Goal: Transaction & Acquisition: Purchase product/service

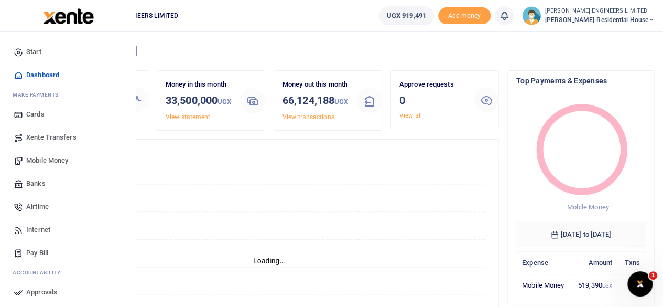
click at [47, 159] on span "Mobile Money" at bounding box center [47, 160] width 42 height 10
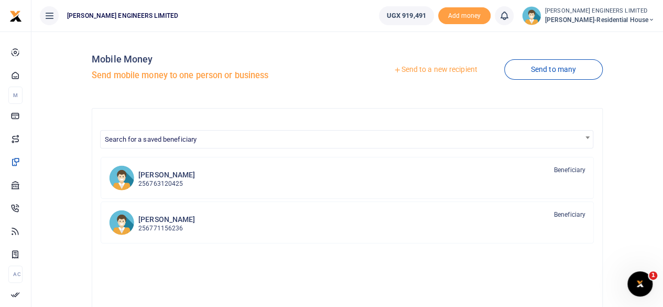
click at [429, 68] on link "Send to a new recipient" at bounding box center [435, 69] width 137 height 19
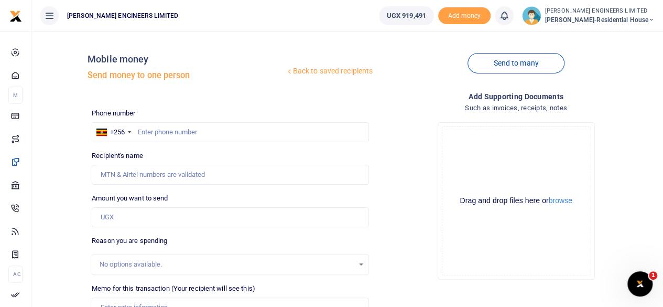
drag, startPoint x: 139, startPoint y: 134, endPoint x: 150, endPoint y: 134, distance: 11.5
click at [143, 134] on div at bounding box center [331, 153] width 663 height 307
click at [152, 134] on input "text" at bounding box center [230, 132] width 277 height 20
type input "773212500"
type input "Phiona Namuwulya"
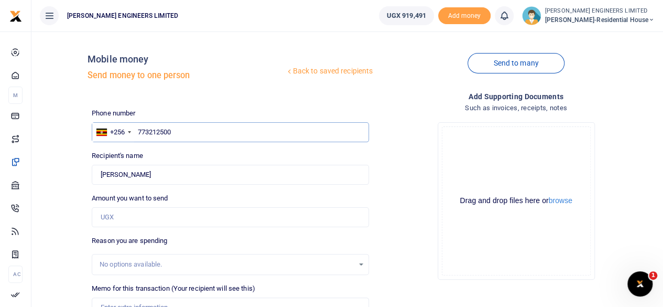
type input "773212500"
click at [124, 219] on input "Amount you want to send" at bounding box center [230, 217] width 277 height 20
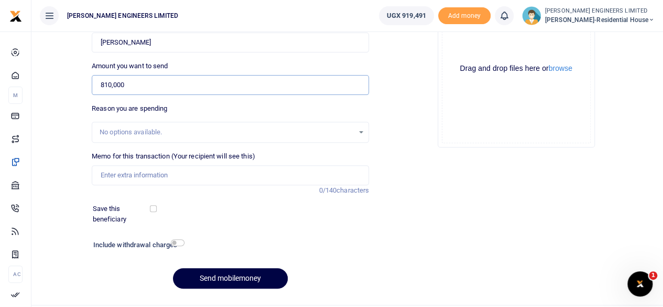
scroll to position [139, 0]
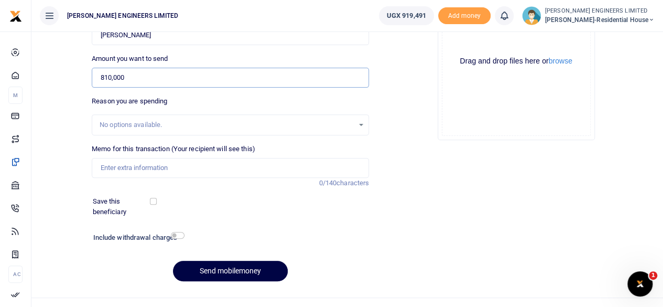
type input "810,000"
click at [113, 166] on input "Memo for this transaction (Your recipient will see this)" at bounding box center [230, 168] width 277 height 20
type input "30 bags of lime"
click at [236, 269] on button "Send mobilemoney" at bounding box center [230, 270] width 115 height 20
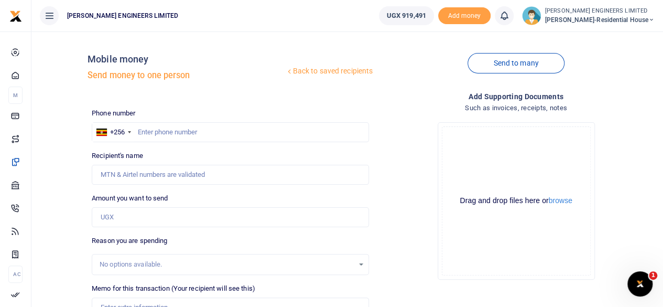
click at [509, 18] on icon at bounding box center [504, 16] width 10 height 12
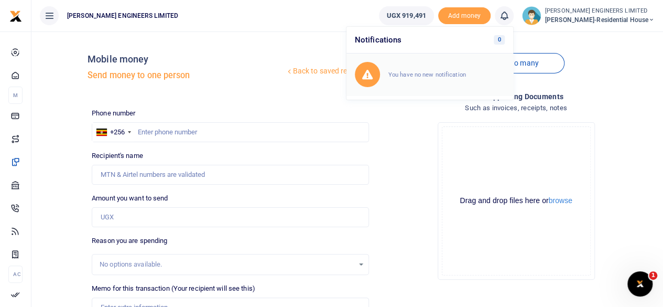
click at [441, 70] on div "You have no new notification" at bounding box center [446, 74] width 116 height 10
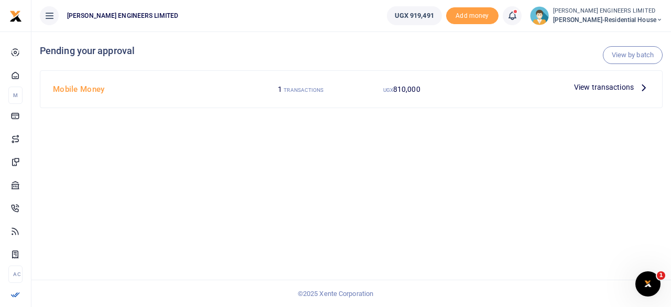
click at [597, 88] on span "View transactions" at bounding box center [604, 87] width 60 height 12
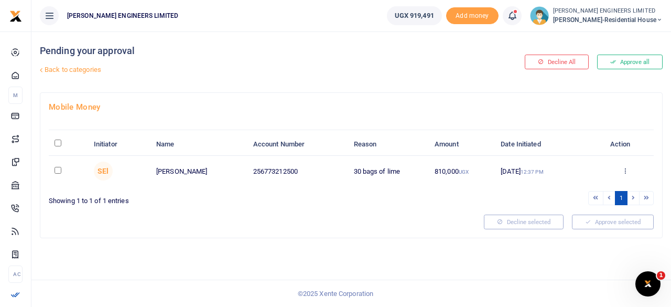
click at [55, 167] on input "checkbox" at bounding box center [57, 170] width 7 height 7
checkbox input "true"
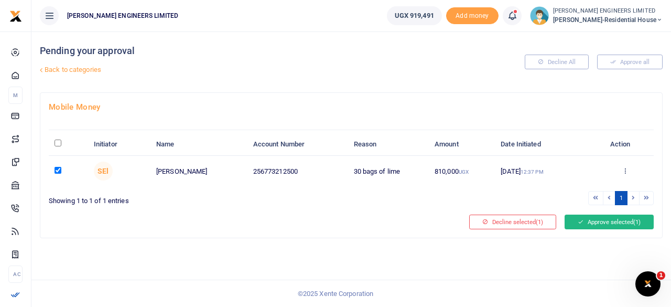
click at [583, 220] on button "Approve selected (1)" at bounding box center [608, 221] width 89 height 15
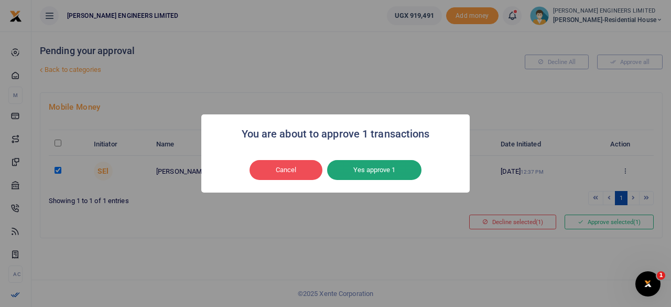
click at [378, 171] on button "Yes approve 1" at bounding box center [374, 170] width 94 height 20
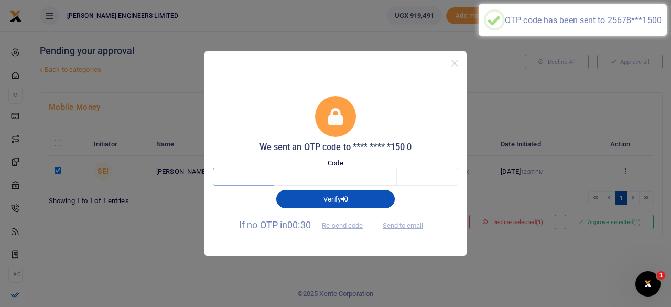
click at [245, 179] on input "text" at bounding box center [243, 177] width 61 height 18
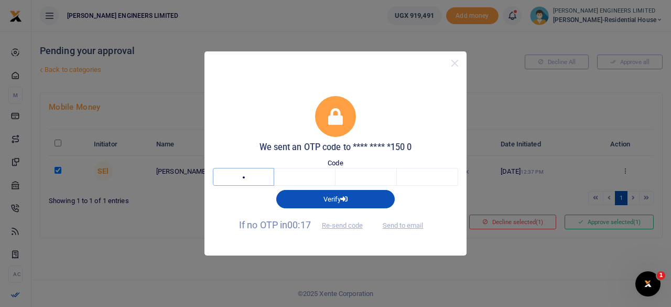
type input "2"
type input "0"
type input "5"
type input "8"
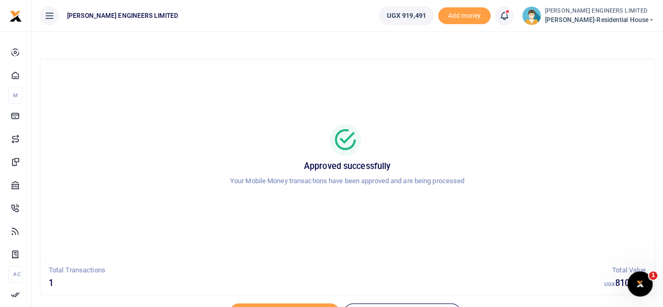
click at [509, 16] on icon at bounding box center [504, 16] width 10 height 12
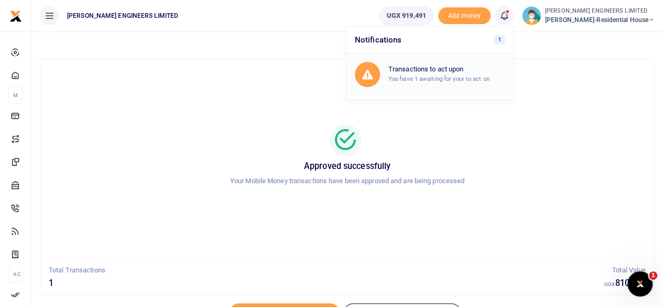
click at [449, 73] on div "Transactions to act upon You have 1 awaiting for your to act on" at bounding box center [446, 74] width 116 height 18
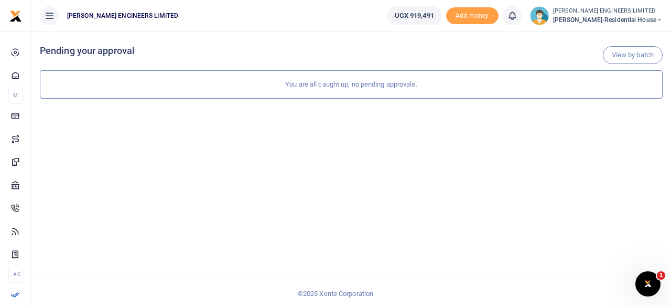
click at [658, 19] on icon at bounding box center [659, 19] width 6 height 7
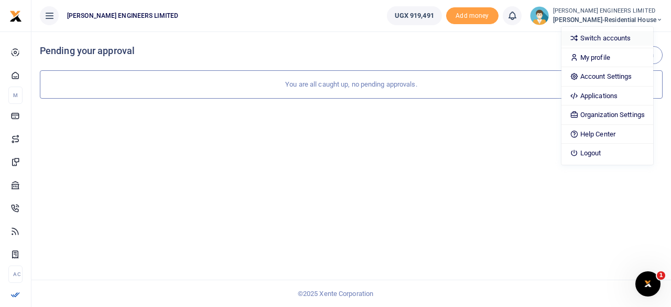
click at [626, 37] on link "Switch accounts" at bounding box center [607, 38] width 92 height 15
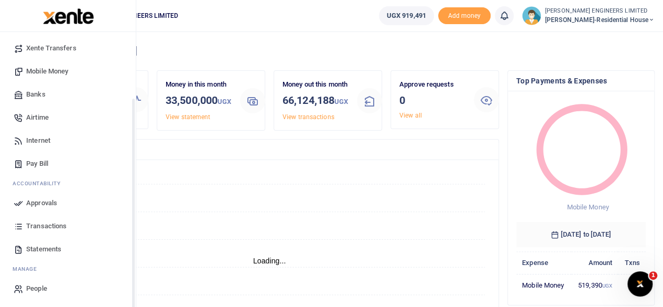
scroll to position [90, 0]
click at [40, 223] on span "Transactions" at bounding box center [46, 225] width 40 height 10
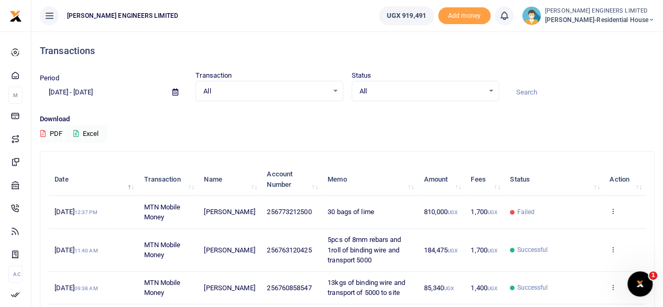
click at [614, 209] on icon at bounding box center [612, 210] width 7 height 7
click at [613, 210] on icon at bounding box center [612, 210] width 7 height 7
click at [582, 252] on link "Send again" at bounding box center [574, 252] width 83 height 15
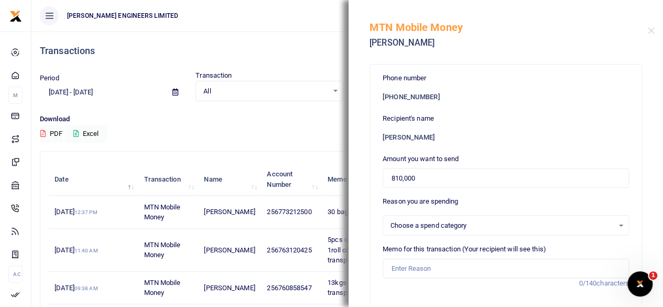
select select
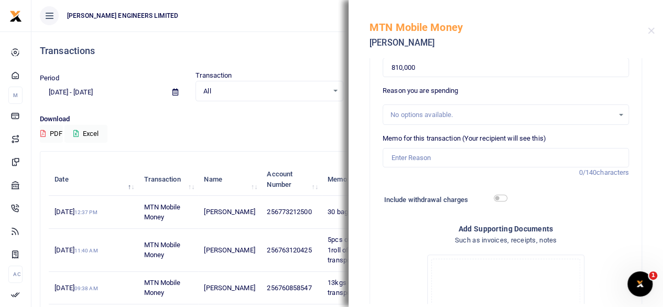
scroll to position [139, 0]
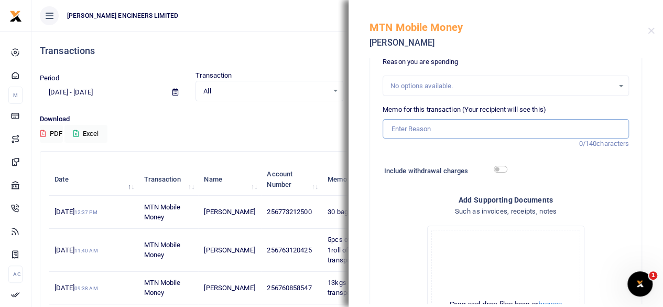
click at [409, 127] on input "Memo for this transaction (Your recipient will see this)" at bounding box center [506, 129] width 246 height 20
type input "30 bags of lime"
click at [541, 172] on div at bounding box center [569, 171] width 127 height 17
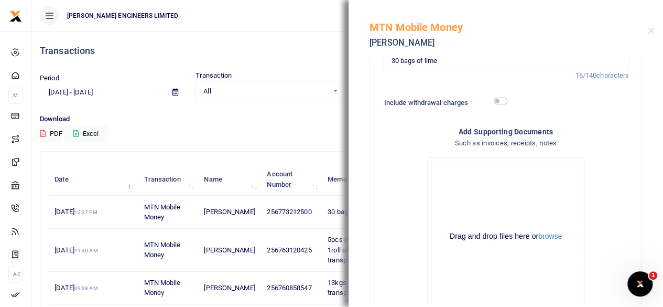
scroll to position [276, 0]
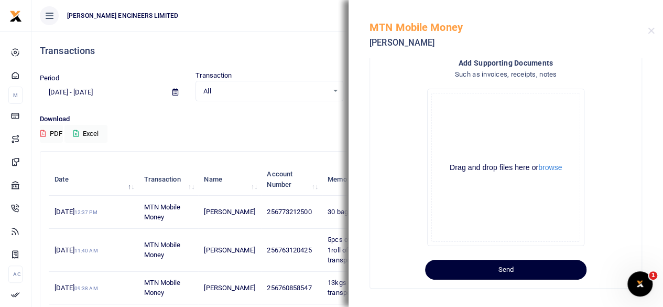
click at [521, 269] on button "Send" at bounding box center [505, 269] width 161 height 20
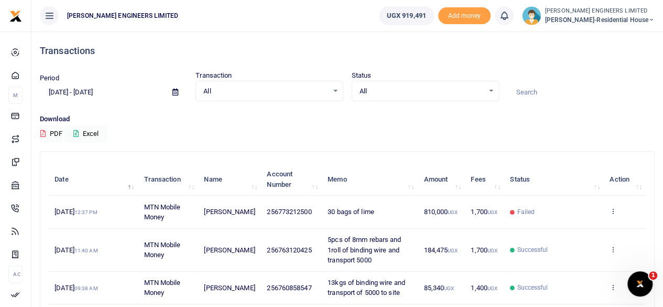
click at [509, 20] on icon at bounding box center [504, 16] width 10 height 12
click at [439, 74] on small "You have no new notification" at bounding box center [427, 74] width 78 height 7
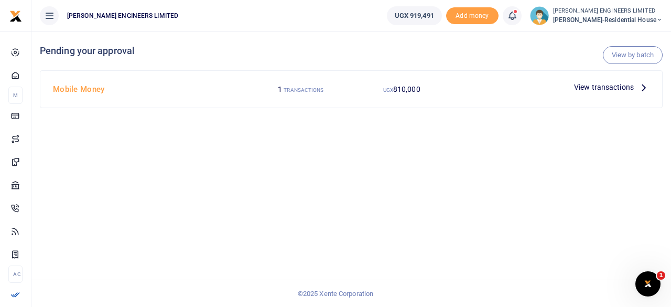
click at [586, 87] on span "View transactions" at bounding box center [604, 87] width 60 height 12
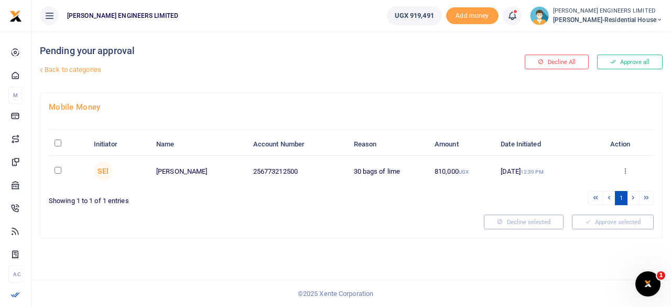
click at [59, 169] on input "checkbox" at bounding box center [57, 170] width 7 height 7
checkbox input "true"
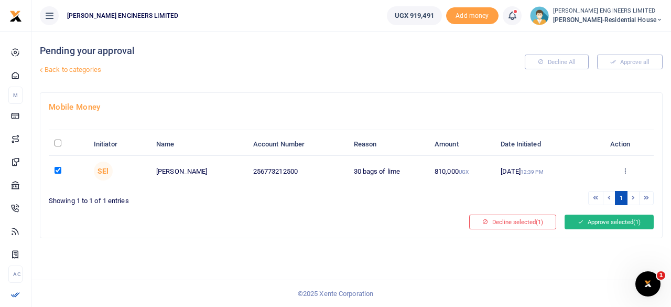
click at [597, 221] on button "Approve selected (1)" at bounding box center [608, 221] width 89 height 15
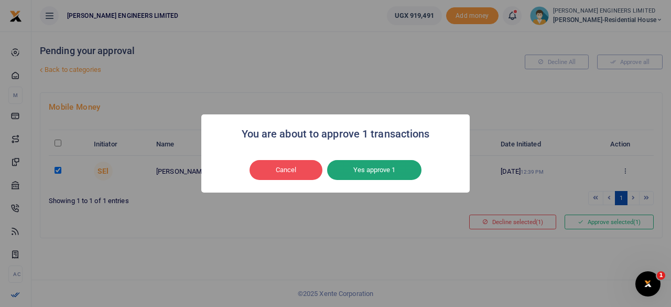
click at [380, 171] on button "Yes approve 1" at bounding box center [374, 170] width 94 height 20
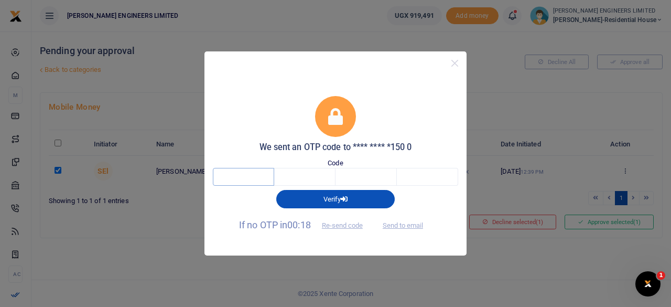
drag, startPoint x: 239, startPoint y: 182, endPoint x: 249, endPoint y: 186, distance: 10.3
click at [240, 181] on input "text" at bounding box center [243, 177] width 61 height 18
type input "8"
type input "3"
type input "4"
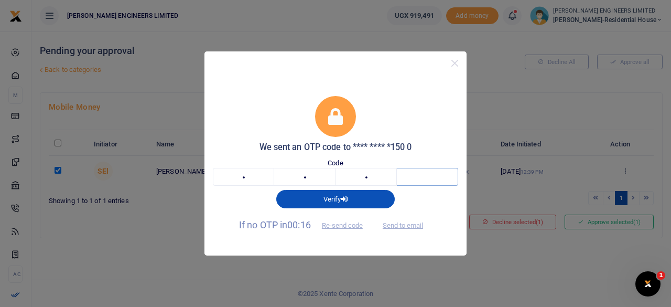
type input "4"
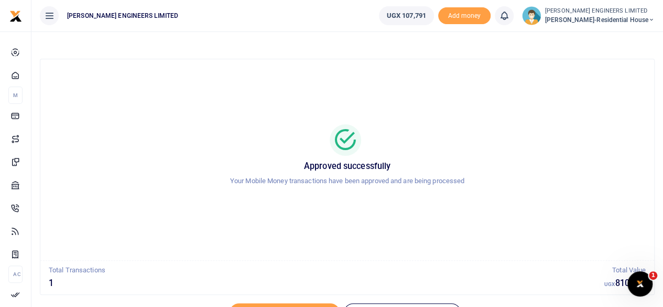
click at [509, 15] on icon at bounding box center [504, 16] width 10 height 12
click at [435, 73] on small "You have no new notification" at bounding box center [427, 74] width 78 height 7
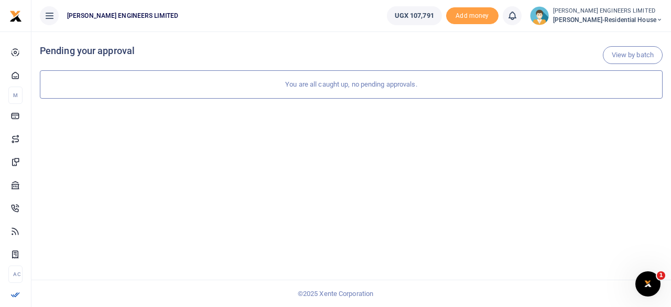
click at [658, 18] on icon at bounding box center [659, 19] width 6 height 7
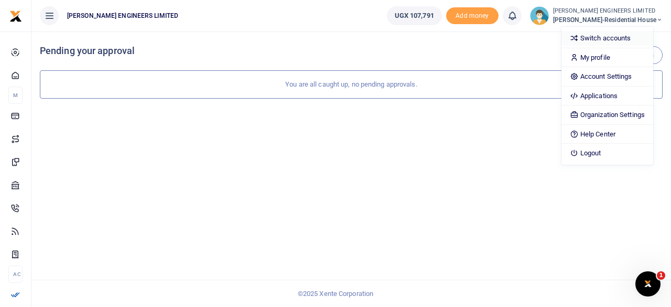
click at [607, 38] on link "Switch accounts" at bounding box center [607, 38] width 92 height 15
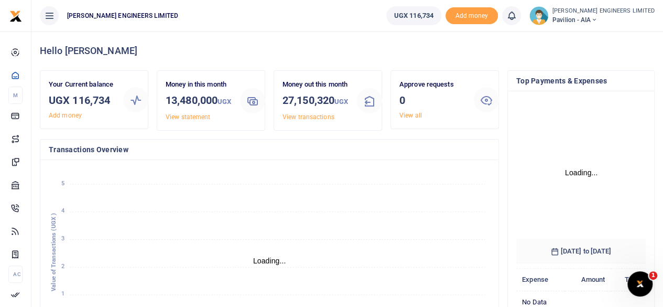
click at [597, 19] on icon at bounding box center [594, 19] width 6 height 7
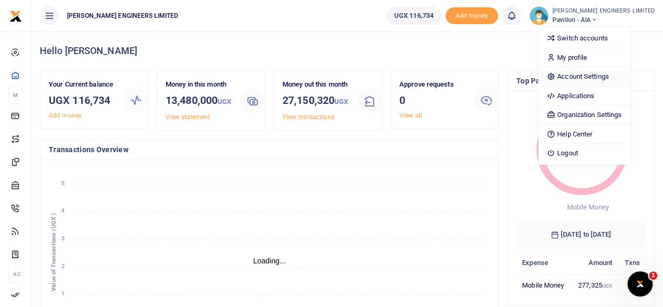
scroll to position [8, 8]
click at [610, 37] on link "Switch accounts" at bounding box center [584, 38] width 92 height 15
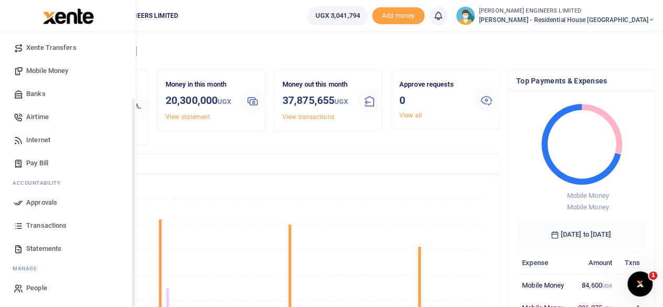
scroll to position [90, 0]
click at [43, 223] on span "Transactions" at bounding box center [46, 225] width 40 height 10
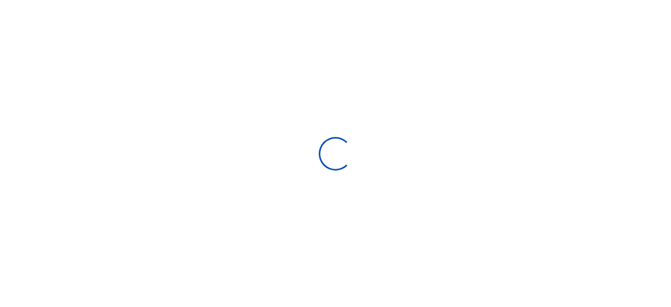
select select
type input "[DATE] - [DATE]"
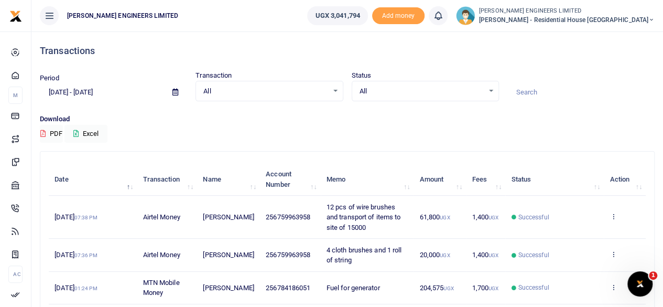
click at [651, 19] on icon at bounding box center [651, 19] width 6 height 7
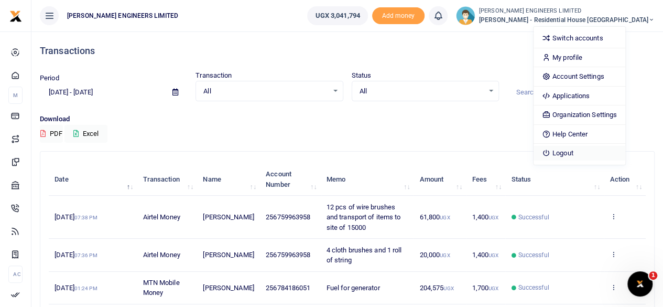
click at [597, 150] on link "Logout" at bounding box center [579, 153] width 92 height 15
